Goal: Transaction & Acquisition: Purchase product/service

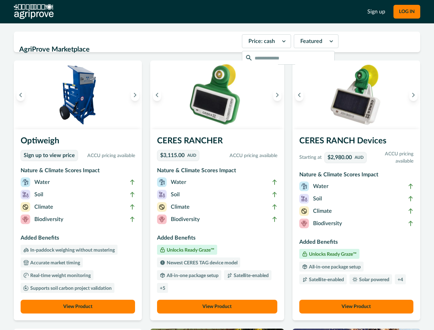
click at [407, 12] on button "LOG IN" at bounding box center [407, 12] width 27 height 14
click at [21, 95] on icon "Previous image" at bounding box center [20, 94] width 5 height 5
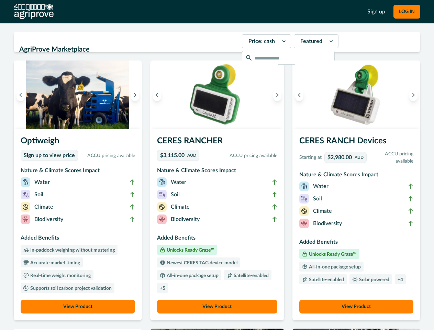
click at [137, 95] on icon "Next image" at bounding box center [135, 94] width 5 height 5
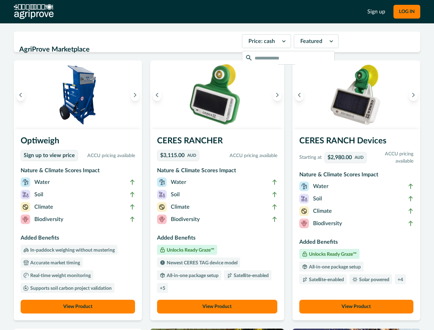
click at [79, 225] on li "Biodiversity" at bounding box center [78, 221] width 114 height 12
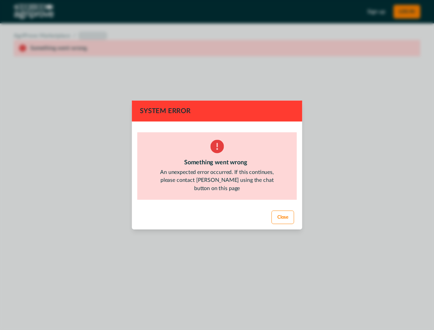
click at [79, 307] on div "System Error Something went wrong An unexpected error occurred. If this continu…" at bounding box center [217, 165] width 434 height 330
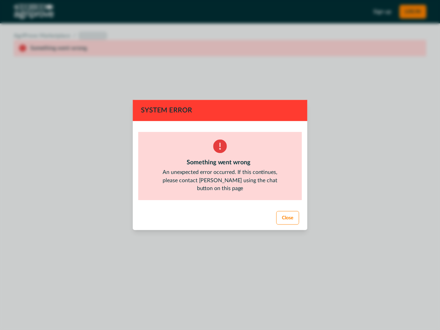
click at [159, 95] on div "System Error Something went wrong An unexpected error occurred. If this continu…" at bounding box center [220, 165] width 440 height 330
click at [275, 95] on div "System Error Something went wrong An unexpected error occurred. If this continu…" at bounding box center [220, 165] width 440 height 330
click at [217, 225] on footer "Close" at bounding box center [220, 218] width 176 height 25
click at [217, 307] on div "System Error Something went wrong An unexpected error occurred. If this continu…" at bounding box center [220, 165] width 440 height 330
click at [297, 95] on div "System Error Something went wrong An unexpected error occurred. If this continu…" at bounding box center [220, 165] width 440 height 330
